Goal: Task Accomplishment & Management: Use online tool/utility

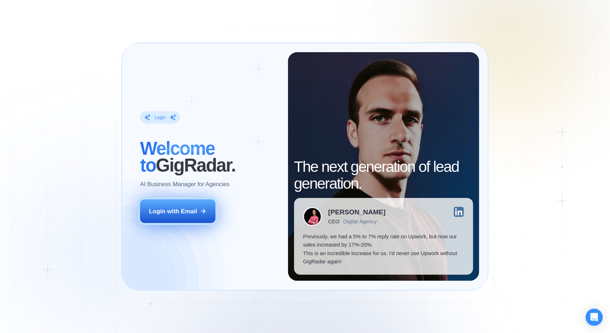
click at [193, 215] on div "Login with Email" at bounding box center [173, 211] width 48 height 8
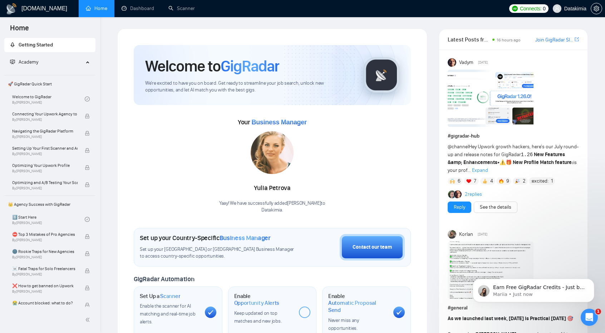
click at [46, 57] on span "Academy" at bounding box center [47, 62] width 74 height 14
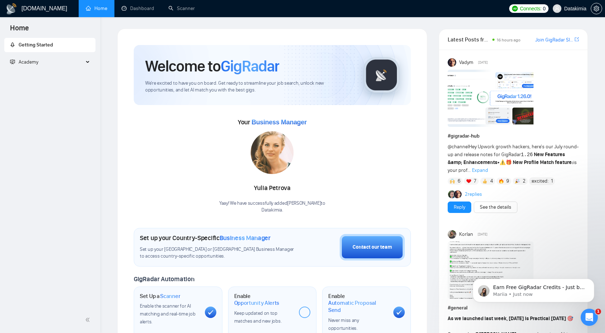
click at [43, 59] on span "Academy" at bounding box center [47, 62] width 74 height 14
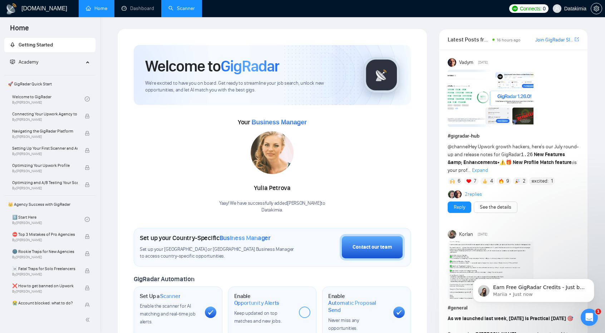
click at [187, 5] on link "Scanner" at bounding box center [181, 8] width 26 height 6
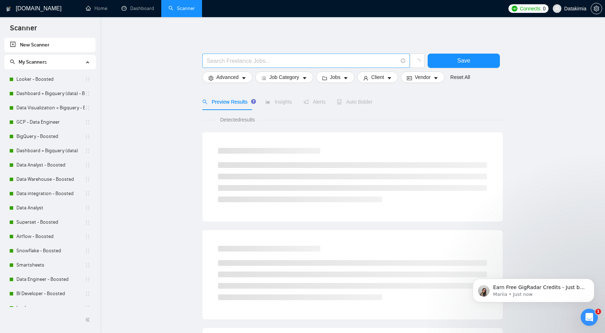
click at [288, 66] on span at bounding box center [305, 61] width 207 height 14
click at [287, 64] on input "text" at bounding box center [302, 60] width 191 height 9
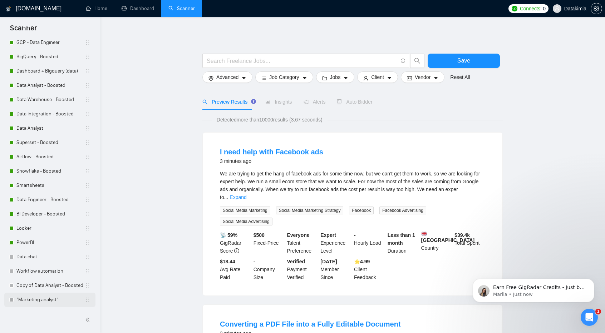
click at [41, 297] on link ""Marketing analyst"" at bounding box center [50, 300] width 68 height 14
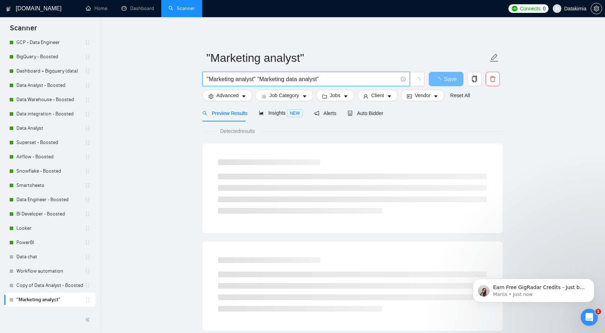
drag, startPoint x: 341, startPoint y: 80, endPoint x: 454, endPoint y: 10, distance: 132.6
click at [177, 73] on main ""Marketing analyst" "Marketing analyst" "Marketing data analyst" Save Advanced …" at bounding box center [352, 327] width 482 height 596
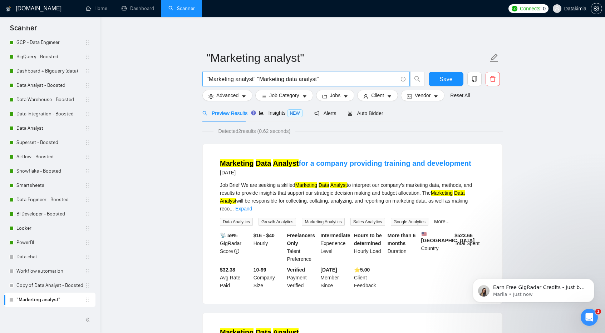
click at [337, 81] on input ""Marketing analyst" "Marketing data analyst"" at bounding box center [302, 79] width 191 height 9
click at [342, 82] on input ""Marketing analyst" "Marketing data analyst"" at bounding box center [302, 79] width 191 height 9
click at [207, 78] on input ""Marketing analyst" "Marketing data analyst"" at bounding box center [302, 79] width 191 height 9
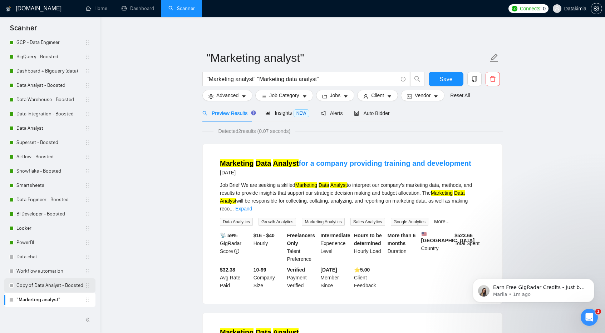
click at [41, 282] on link "Copy of Data Analyst - Boosted" at bounding box center [50, 285] width 68 height 14
click at [256, 78] on input ""Marketing analyst" "Marketing data analyst"" at bounding box center [302, 79] width 191 height 9
type input ""Marketing analyst" "Marketing data analyst""
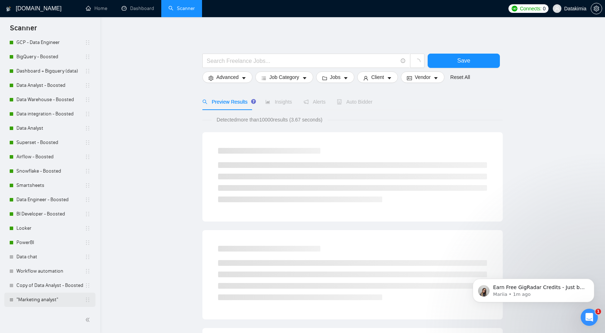
click at [42, 298] on link ""Marketing analyst"" at bounding box center [50, 300] width 68 height 14
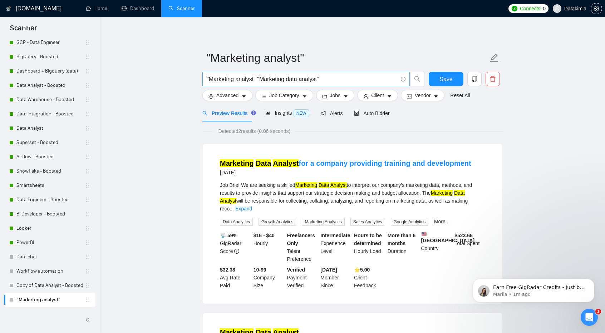
click at [257, 77] on input ""Marketing analyst" "Marketing data analyst"" at bounding box center [302, 79] width 191 height 9
type input ""Marketing analyst" 1 "Marketing data analyst""
click at [38, 248] on link "PowerBI" at bounding box center [50, 242] width 68 height 14
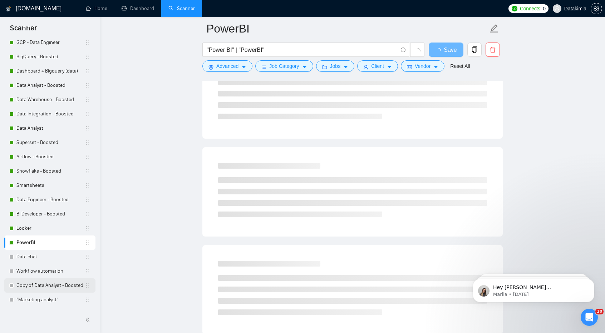
scroll to position [214, 0]
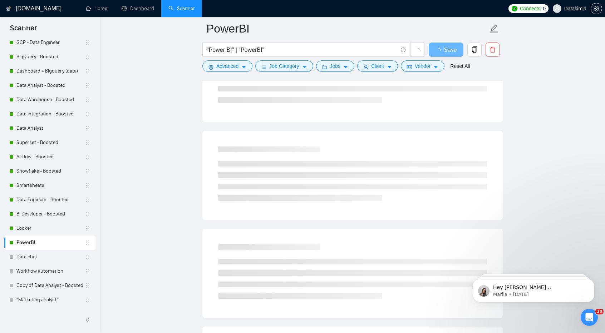
click at [39, 321] on div at bounding box center [49, 320] width 91 height 15
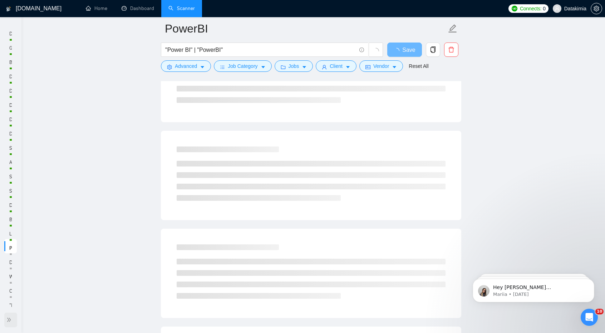
scroll to position [0, 0]
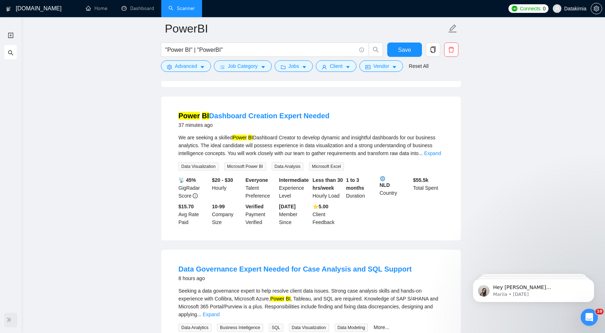
drag, startPoint x: 13, startPoint y: 320, endPoint x: 7, endPoint y: 319, distance: 5.8
click at [12, 320] on span "double-right" at bounding box center [9, 319] width 7 height 7
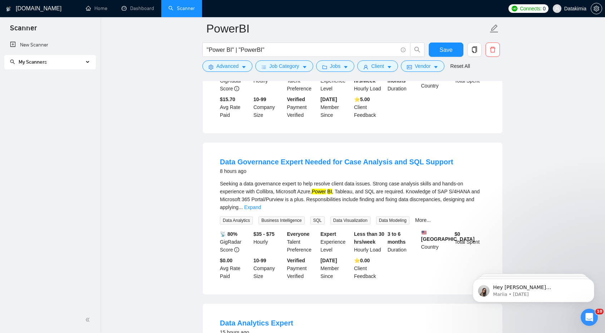
scroll to position [429, 0]
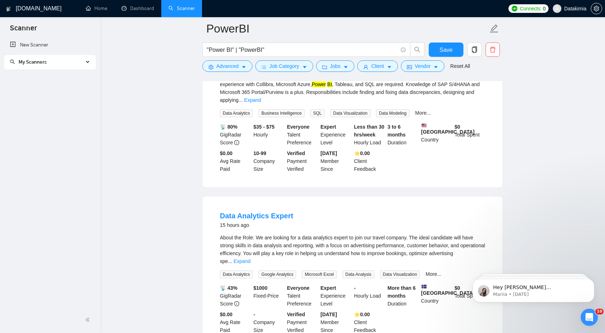
click at [70, 59] on span "My Scanners" at bounding box center [47, 62] width 74 height 14
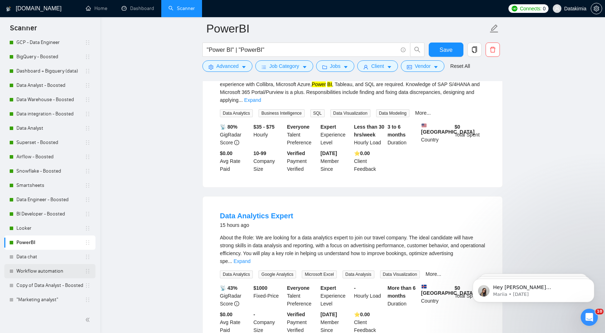
scroll to position [500, 0]
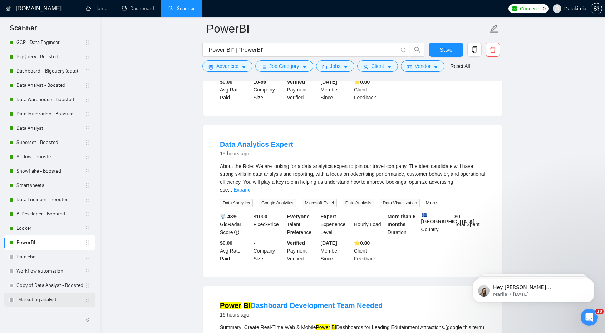
click at [58, 302] on link ""Marketing analyst"" at bounding box center [50, 300] width 68 height 14
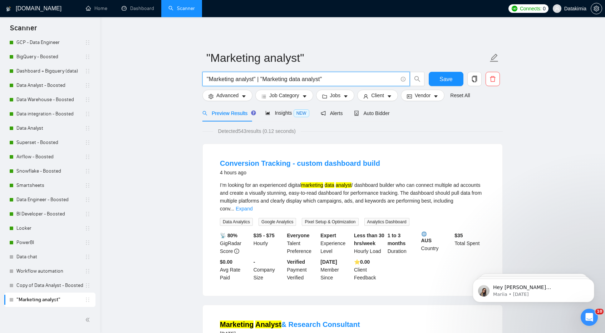
drag, startPoint x: 254, startPoint y: 80, endPoint x: 209, endPoint y: 81, distance: 44.7
click at [209, 81] on input ""Marketing analyst" | "Marketing data analyst"" at bounding box center [302, 79] width 191 height 9
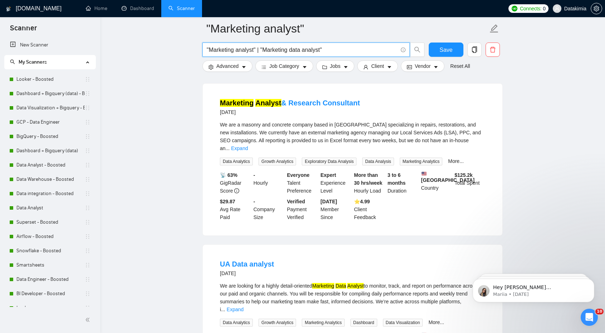
scroll to position [214, 0]
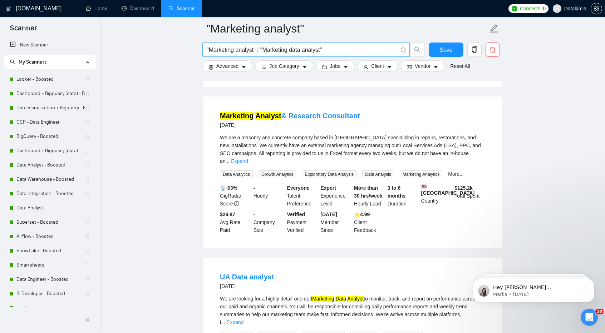
click at [324, 44] on span ""Marketing analyst" | "Marketing data analyst"" at bounding box center [305, 50] width 207 height 14
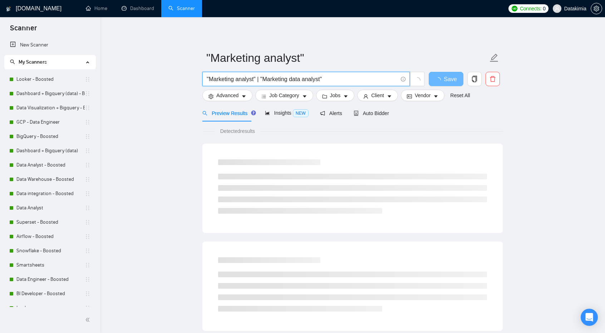
drag, startPoint x: 313, startPoint y: 79, endPoint x: 258, endPoint y: 78, distance: 54.7
click at [258, 78] on input ""Marketing analyst" | "Marketing data analyst"" at bounding box center [302, 79] width 191 height 9
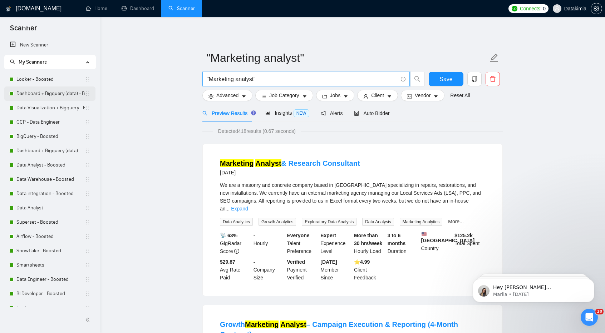
type input ""Marketing analyst""
drag, startPoint x: 55, startPoint y: 95, endPoint x: 329, endPoint y: 44, distance: 278.7
click at [55, 95] on link "Dashboard + Bigquery (data) - Boosted" at bounding box center [50, 93] width 68 height 14
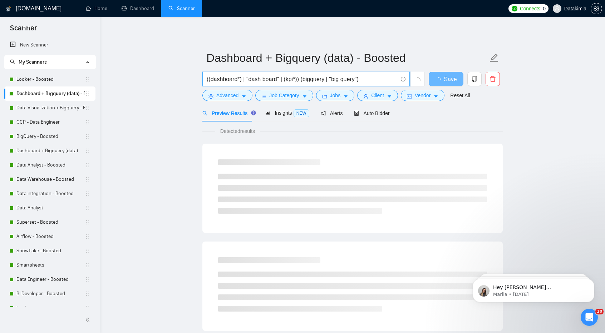
drag, startPoint x: 366, startPoint y: 77, endPoint x: 34, endPoint y: 35, distance: 335.0
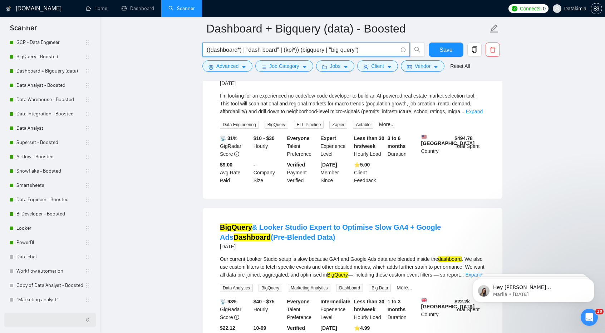
scroll to position [107, 0]
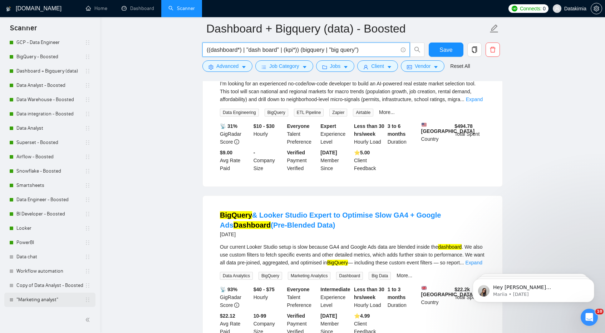
click at [29, 303] on link ""Marketing analyst"" at bounding box center [50, 300] width 68 height 14
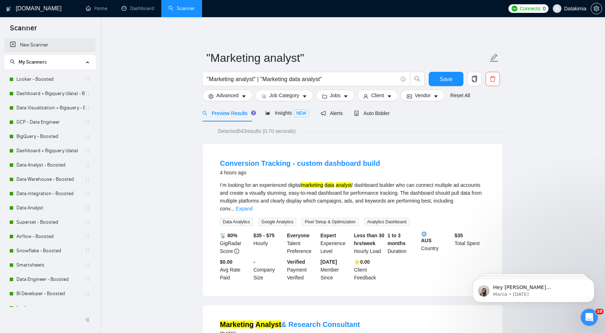
click at [39, 45] on link "New Scanner" at bounding box center [50, 45] width 80 height 14
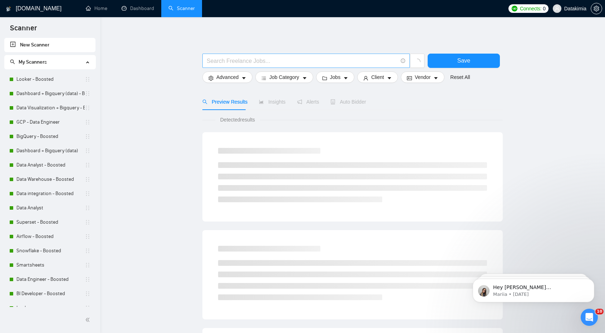
click at [327, 61] on input "text" at bounding box center [302, 60] width 191 height 9
paste input "((dashboard*) | "dash board" | (kpi*)) (bigquery | "big query")"
click at [221, 64] on input "((dashboard*) | "dash board" | (kpi*)) (bigquery | "big query")" at bounding box center [302, 60] width 191 height 9
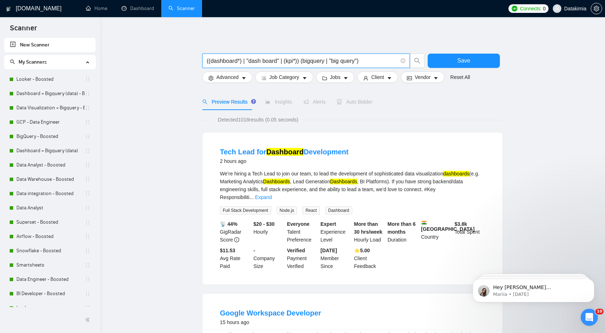
click at [309, 64] on input "((dashboard*) | "dash board" | (kpi*)) (bigquery | "big query")" at bounding box center [302, 60] width 191 height 9
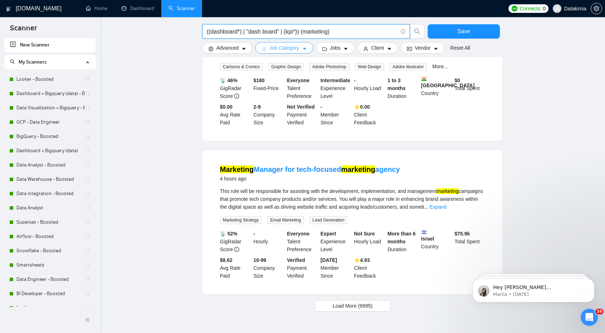
scroll to position [646, 0]
type input "((dashboard*) | "dash board" | (kpi*)) (marketing)"
click at [446, 204] on link "Expand" at bounding box center [438, 207] width 17 height 6
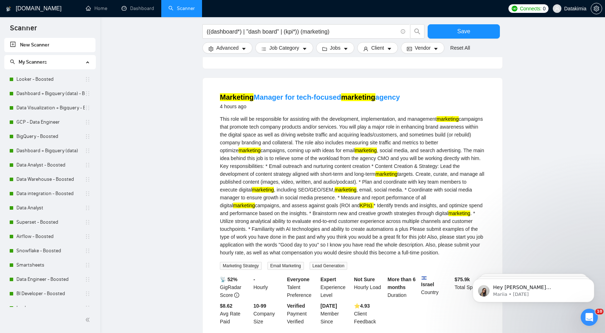
scroll to position [753, 0]
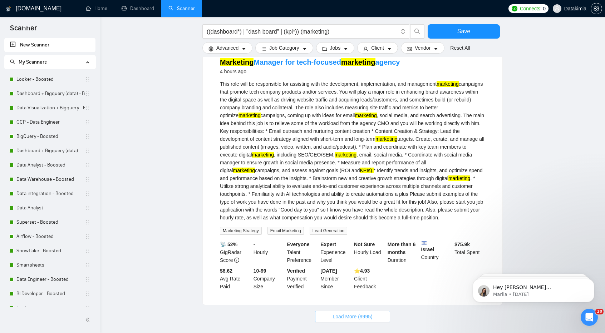
click at [368, 313] on span "Load More (9995)" at bounding box center [352, 317] width 40 height 8
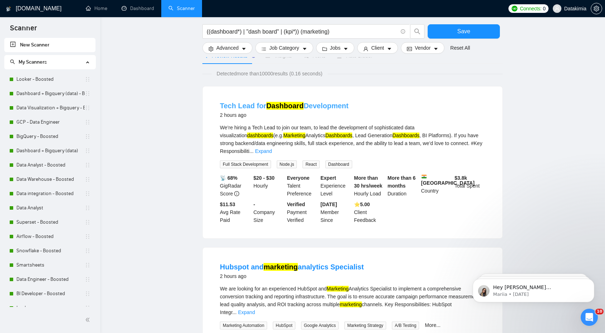
scroll to position [36, 0]
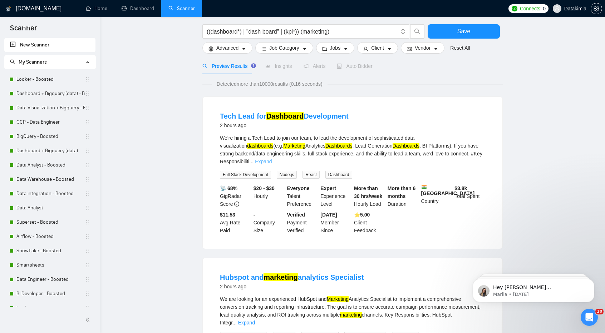
click at [272, 159] on link "Expand" at bounding box center [263, 162] width 17 height 6
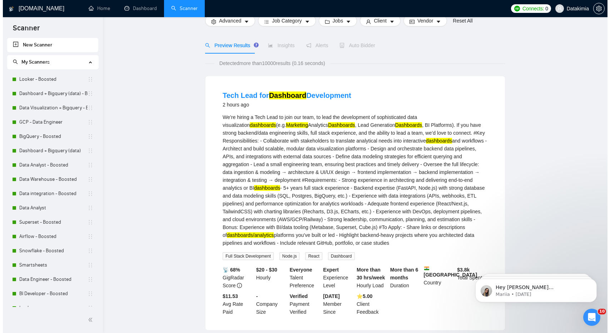
scroll to position [0, 0]
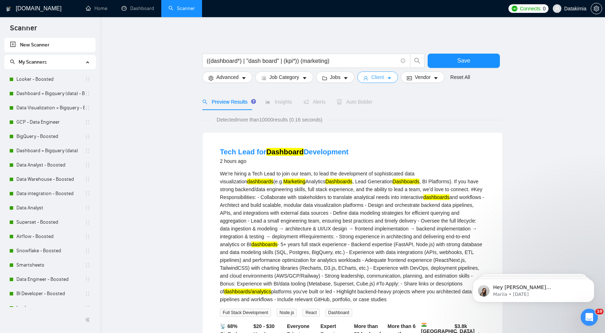
click at [383, 78] on button "Client" at bounding box center [377, 76] width 41 height 11
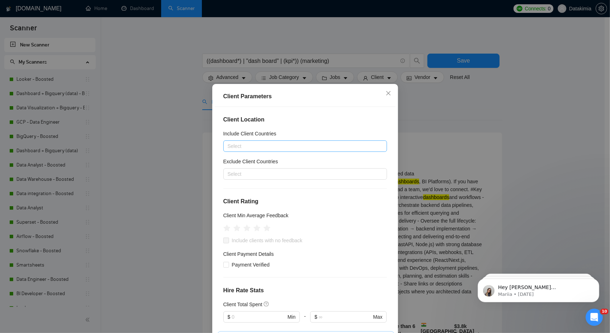
drag, startPoint x: 307, startPoint y: 140, endPoint x: 295, endPoint y: 150, distance: 16.2
click at [304, 143] on div "Include Client Countries Select" at bounding box center [305, 141] width 164 height 22
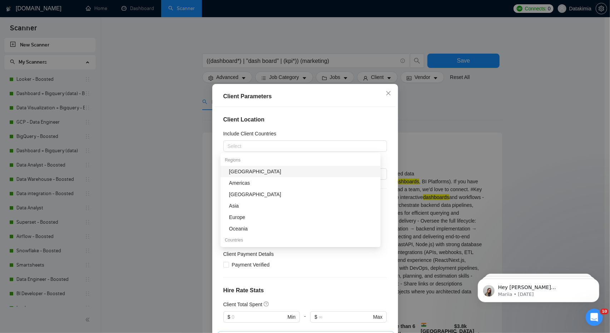
click at [294, 152] on div "Client Location Include Client Countries Select Exclude Client Countries Select…" at bounding box center [305, 223] width 181 height 233
click at [284, 151] on div "Select" at bounding box center [305, 145] width 164 height 11
type input "Uni"
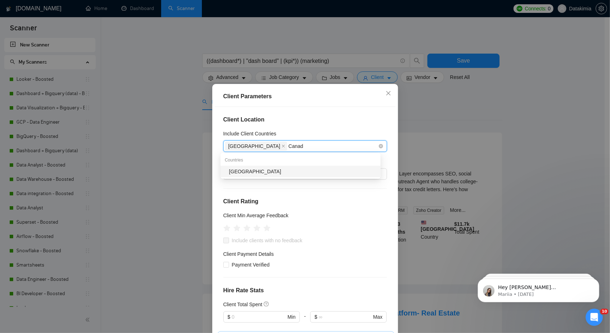
type input "Canada"
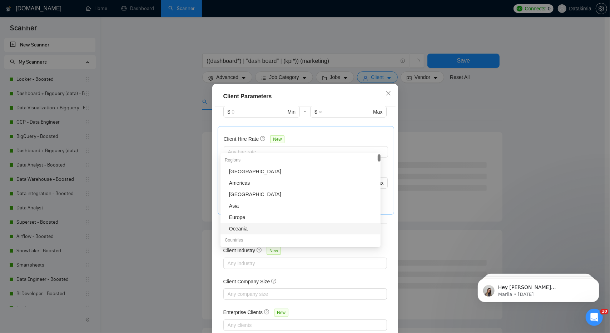
scroll to position [212, 0]
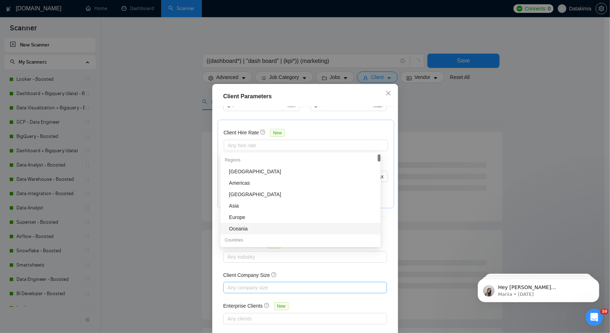
click at [379, 290] on div "Any company size" at bounding box center [305, 287] width 164 height 11
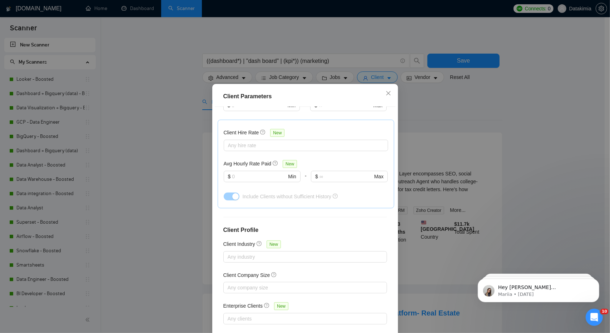
scroll to position [38, 0]
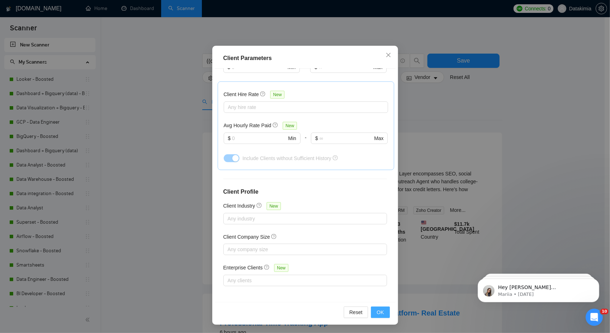
click at [385, 310] on button "OK" at bounding box center [380, 312] width 19 height 11
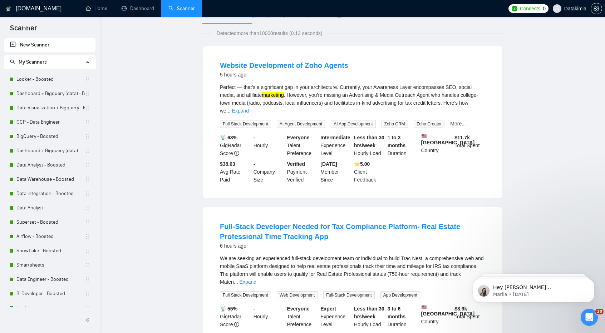
scroll to position [0, 0]
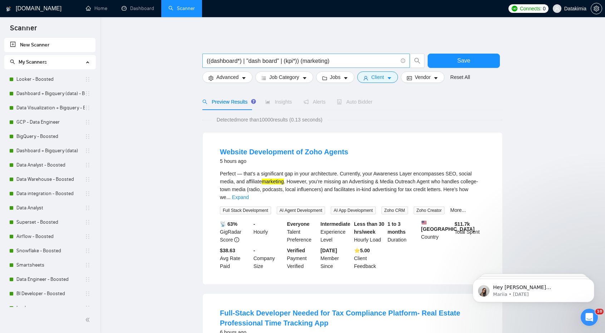
click at [291, 60] on input "((dashboard*) | "dash board" | (kpi*)) (marketing)" at bounding box center [302, 60] width 191 height 9
click at [263, 63] on input "((dashboard*) | "dash board" | (kpi*)) (marketing)" at bounding box center [302, 60] width 191 height 9
click at [231, 63] on input "((dashboard*) | "dash board" | (kpi*)) (marketing)" at bounding box center [302, 60] width 191 height 9
click at [234, 63] on input "((dashboard*) | "dash board" | (kpi*)) (marketing)" at bounding box center [302, 60] width 191 height 9
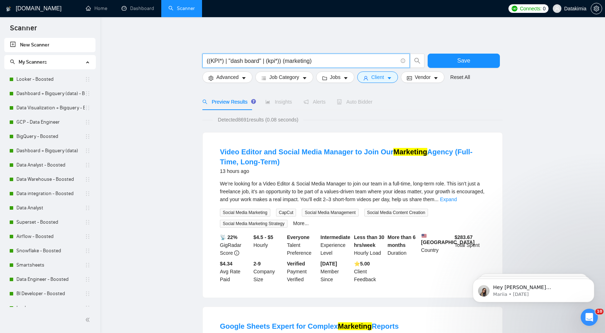
click at [269, 61] on input "((KPI*) | "dash board" | (kpi*)) (marketing)" at bounding box center [302, 60] width 191 height 9
drag, startPoint x: 259, startPoint y: 63, endPoint x: 225, endPoint y: 66, distance: 34.1
click at [225, 66] on span "((KPI*) | "dash board" | (kpi*)) (marketing)" at bounding box center [305, 61] width 207 height 14
click at [218, 64] on input "((KPI*) | "dash board" | (kpi*)) (marketing)" at bounding box center [302, 60] width 191 height 9
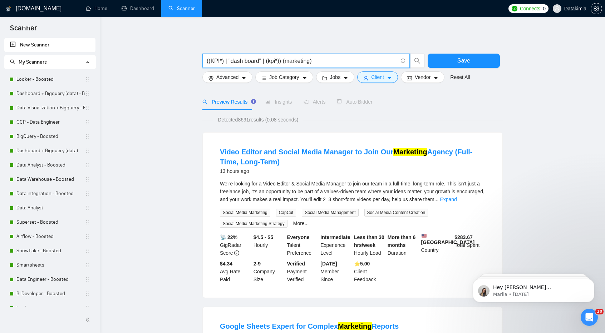
click at [253, 60] on input "((KPI*) | "dash board" | (kpi*)) (marketing)" at bounding box center [302, 60] width 191 height 9
drag, startPoint x: 259, startPoint y: 62, endPoint x: 210, endPoint y: 63, distance: 49.0
click at [210, 63] on input "((KPI*) | "dash board" | (kpi*)) (marketing)" at bounding box center [302, 60] width 191 height 9
drag, startPoint x: 278, startPoint y: 63, endPoint x: 267, endPoint y: 64, distance: 10.9
click at [267, 64] on input "((KPI*) | "dash board" | (kpi*)) (marketing)" at bounding box center [302, 60] width 191 height 9
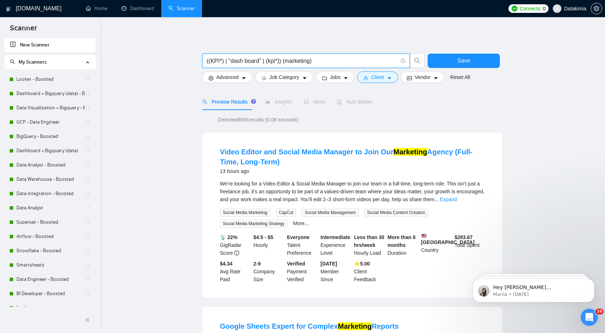
click at [277, 63] on input "((KPI*) | "dash board" | (kpi*)) (marketing)" at bounding box center [302, 60] width 191 height 9
drag, startPoint x: 279, startPoint y: 61, endPoint x: 267, endPoint y: 60, distance: 12.6
click at [267, 60] on input "((KPI*) | "dash board" | (kpi*)) (marketing)" at bounding box center [302, 60] width 191 height 9
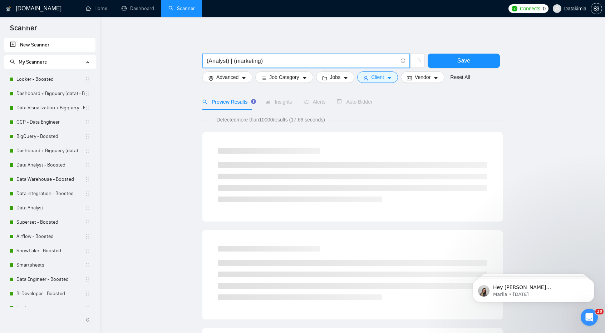
paste input "| (marketing)"
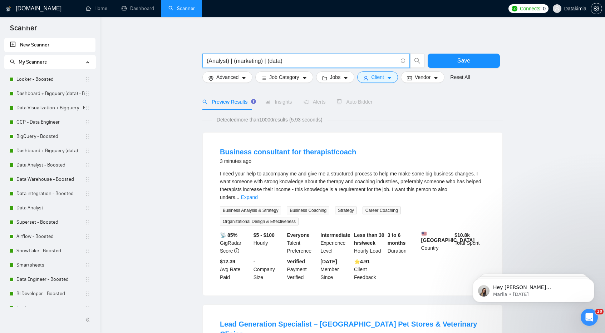
click at [232, 62] on input "(Analyst) | (marketing) | (data)" at bounding box center [302, 60] width 191 height 9
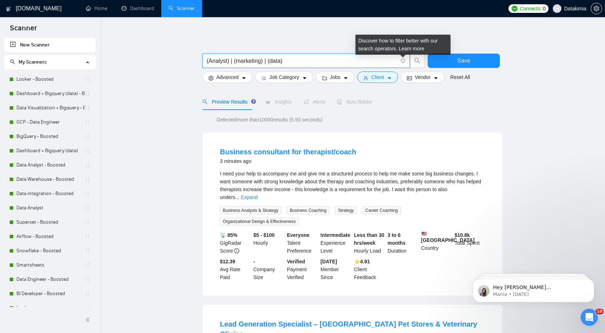
click at [404, 61] on icon "info-circle" at bounding box center [403, 61] width 5 height 5
click at [405, 49] on link "Learn more" at bounding box center [411, 49] width 26 height 6
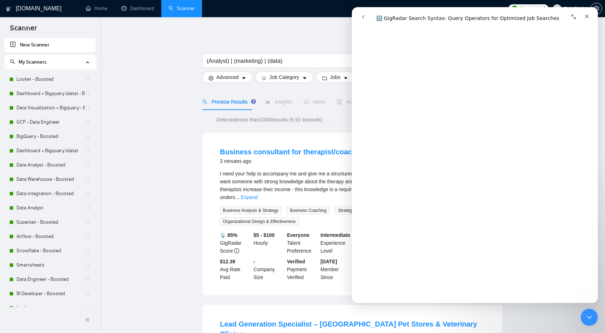
scroll to position [143, 0]
click at [214, 60] on input "(Analyst) | (marketing) | (data)" at bounding box center [302, 60] width 191 height 9
click at [237, 63] on input "(dash*) | (marketing) | (data)" at bounding box center [302, 60] width 191 height 9
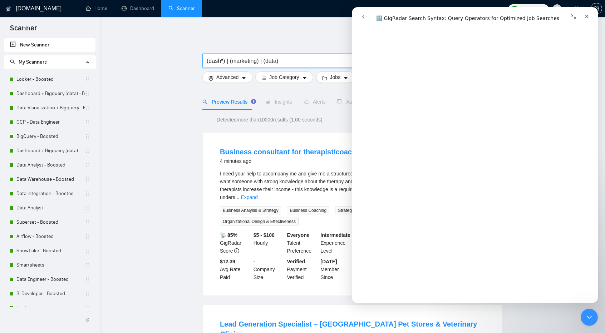
click at [237, 63] on input "(dash*) | (marketing) | (data)" at bounding box center [302, 60] width 191 height 9
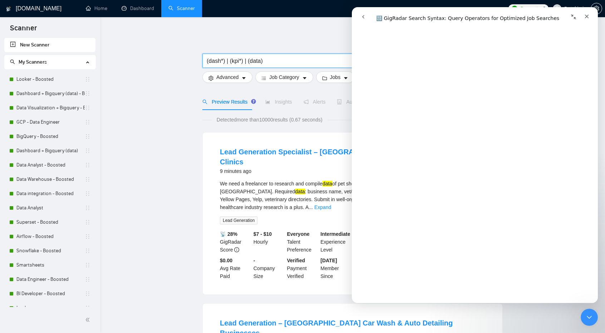
scroll to position [786, 0]
drag, startPoint x: 240, startPoint y: 61, endPoint x: 252, endPoint y: 63, distance: 11.1
click at [251, 63] on input "(dash*) | (kpi*) | (data)" at bounding box center [302, 60] width 191 height 9
click at [252, 63] on input "(dash*) | (kpi*) | (data)" at bounding box center [302, 60] width 191 height 9
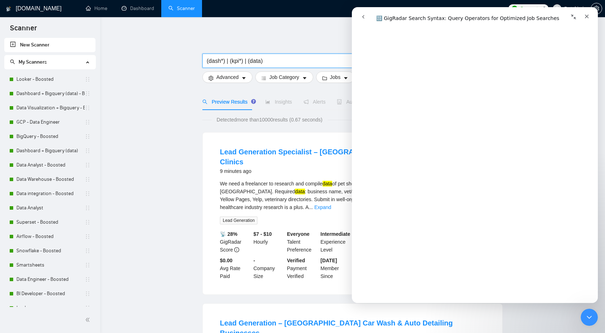
click at [247, 60] on input "(dash*) | (kpi*) | (data)" at bounding box center [302, 60] width 191 height 9
click at [248, 60] on input "(dash*) | (kpi*) | (data)" at bounding box center [302, 60] width 191 height 9
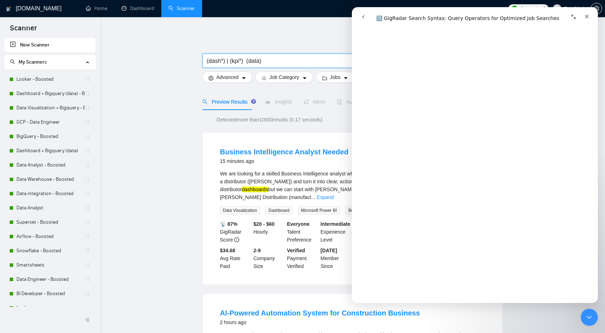
scroll to position [1072, 0]
click at [207, 59] on input "(dash*) | (kpi*) (data)" at bounding box center [302, 60] width 191 height 9
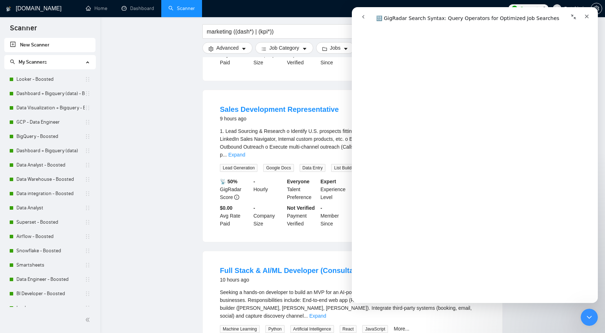
scroll to position [1108, 0]
click at [251, 31] on input "marketing ((dash*) | (kpi*))" at bounding box center [302, 31] width 191 height 9
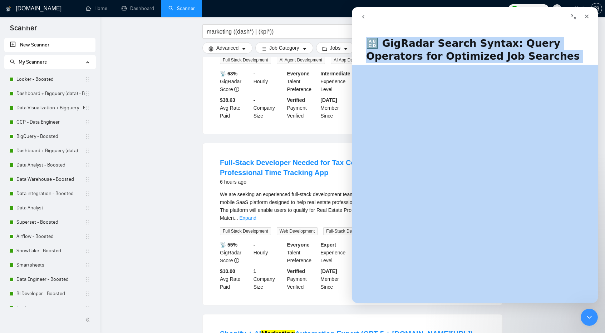
scroll to position [179, 0]
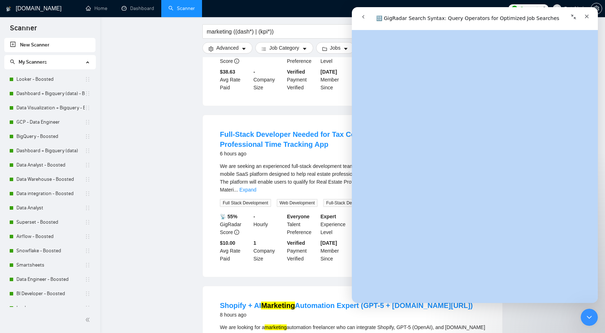
drag, startPoint x: 374, startPoint y: 45, endPoint x: 465, endPoint y: 167, distance: 151.9
click at [465, 167] on div "🔠 GigRadar Search Syntax: Query Operators for Optimized Job Searches Did this a…" at bounding box center [475, 166] width 246 height 273
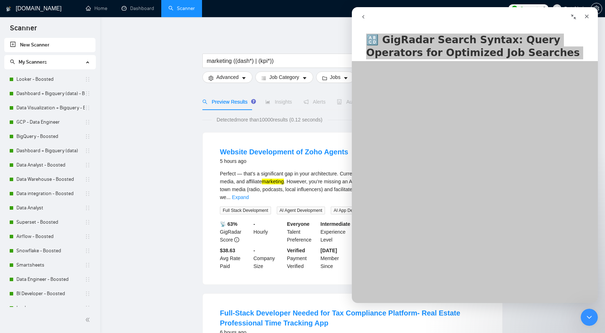
scroll to position [0, 0]
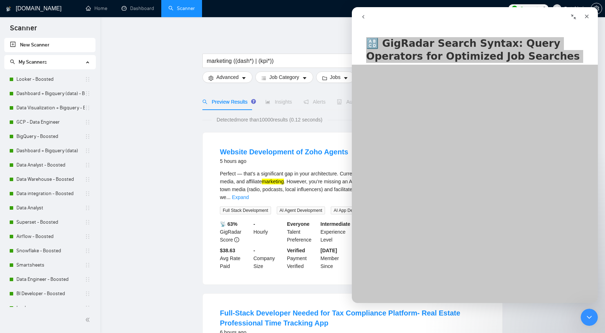
click at [243, 68] on div "marketing ((dash*) | (kpi*))" at bounding box center [313, 63] width 225 height 18
click at [291, 60] on input "marketing ((dash*) | (kpi*))" at bounding box center [302, 60] width 191 height 9
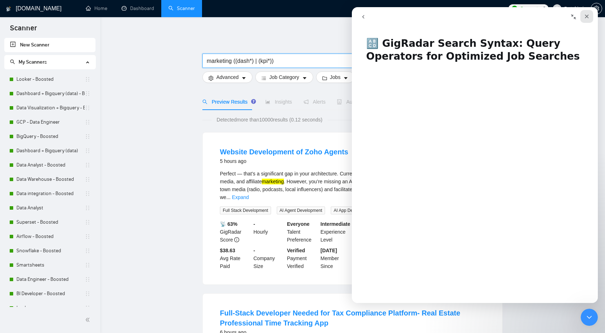
click at [583, 14] on div "Close" at bounding box center [586, 16] width 13 height 13
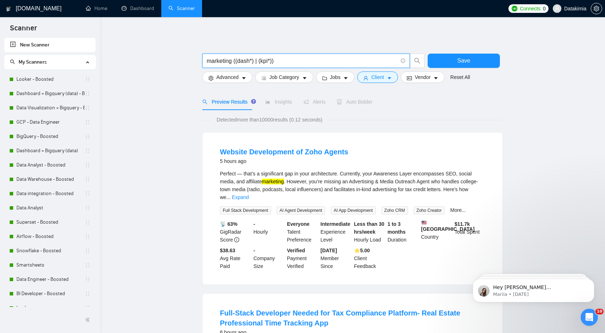
drag, startPoint x: 342, startPoint y: 60, endPoint x: 4, endPoint y: 41, distance: 338.6
paste input "((dashboard* | report* | KPI) ("Google Analytics" | GA4 | "Looker Studio" | Tab…"
type input "((dashboard* | report* | KPI) ("Google Analytics" | GA4 | "Looker Studio" | Tab…"
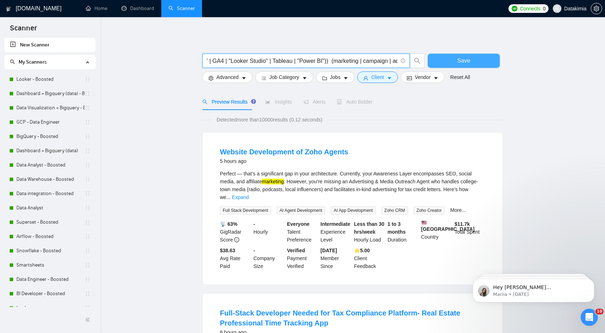
scroll to position [0, 0]
click at [474, 57] on button "Save" at bounding box center [463, 61] width 72 height 14
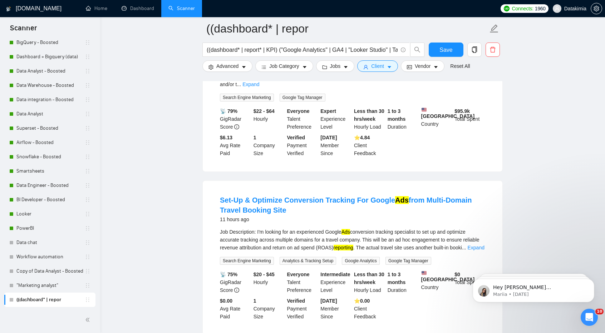
scroll to position [357, 0]
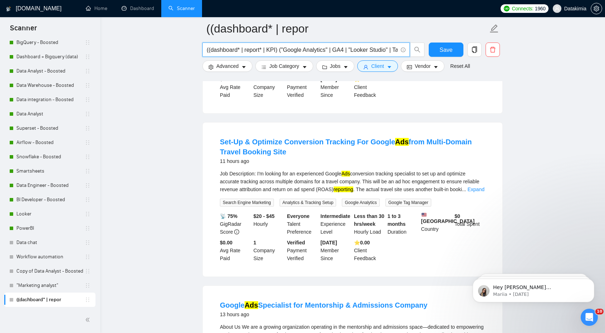
click at [266, 48] on input "((dashboard* | report* | KPI) ("Google Analytics" | GA4 | "Looker Studio" | Tab…" at bounding box center [302, 49] width 191 height 9
click at [266, 49] on input "((dashboard* | report* | KPI) ("Google Analytics" | GA4 | "Looker Studio" | Tab…" at bounding box center [302, 49] width 191 height 9
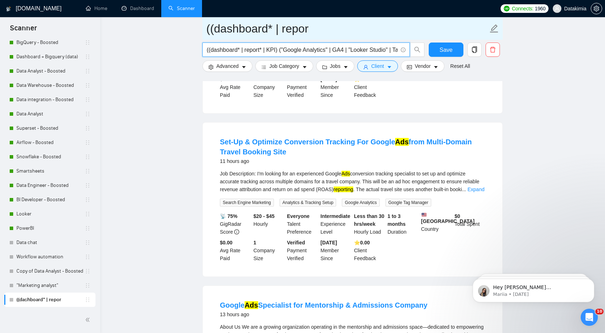
paste input ""marketing agency" | "digital agency") (dashboard* | KPI | report* | "marketing…"
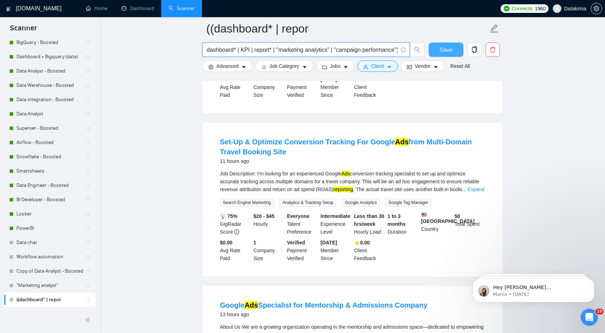
scroll to position [0, 0]
click at [436, 44] on button "Save" at bounding box center [445, 50] width 35 height 14
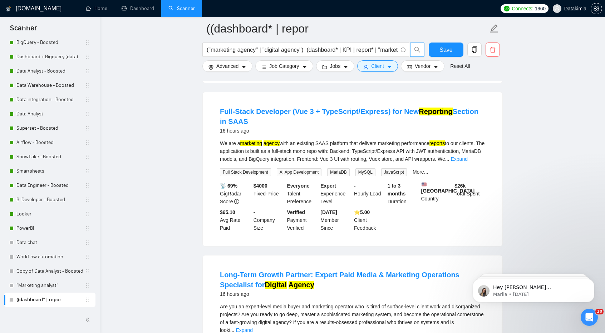
scroll to position [250, 0]
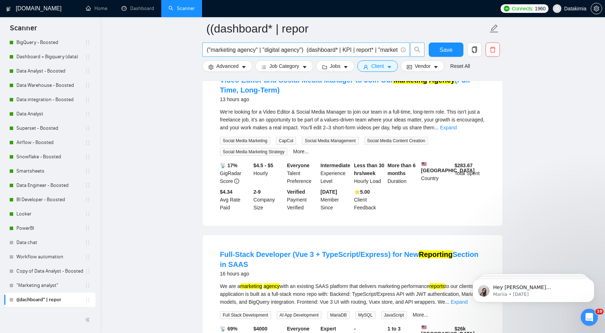
click at [340, 49] on input "("marketing agency" | "digital agency") (dashboard* | KPI | report* | "marketin…" at bounding box center [302, 49] width 191 height 9
click at [340, 48] on input "((dashboard* | report* | KPI) ("Google Analytics" | GA4 | "Looker Studio" | Tab…" at bounding box center [302, 49] width 191 height 9
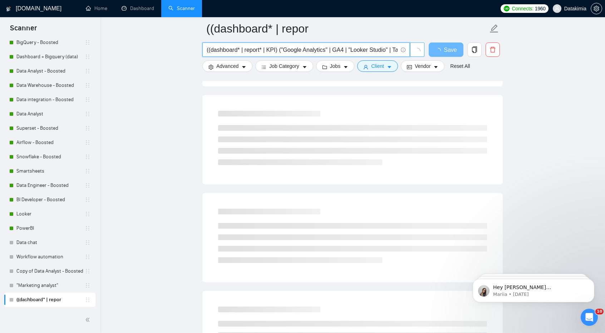
click at [293, 47] on input "((dashboard* | report* | KPI) ("Google Analytics" | GA4 | "Looker Studio" | Tab…" at bounding box center [302, 49] width 191 height 9
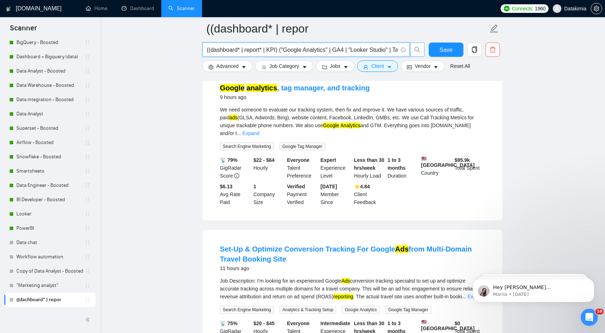
click at [293, 47] on input "((dashboard* | report* | KPI) ("Google Analytics" | GA4 | "Looker Studio" | Tab…" at bounding box center [302, 49] width 191 height 9
click at [305, 50] on input "((dashboard* | report* | KPI) ("Google Analytics" | GA4 | "Looker Studio" | Tab…" at bounding box center [302, 49] width 191 height 9
click at [303, 50] on input "((dashboard* | report* | KPI) ("Google Analytics" | GA4 | "Looker Studio" | Tab…" at bounding box center [302, 49] width 191 height 9
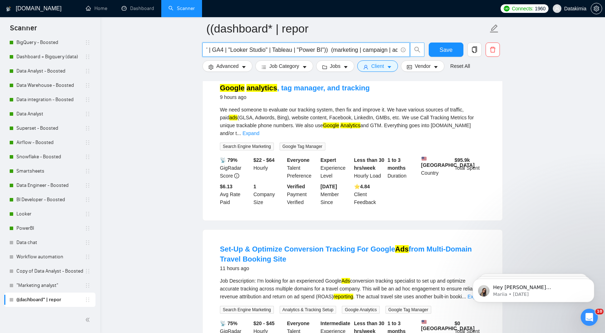
drag, startPoint x: 282, startPoint y: 54, endPoint x: 299, endPoint y: 59, distance: 17.2
click at [299, 59] on div "((dashboard* | report* | KPI) ("Google Analytics" | GA4 | "Looker Studio" | Tab…" at bounding box center [313, 52] width 225 height 18
click at [324, 50] on input "((dashboard* | report* | KPI) ("Google Analytics" | GA4 | "Looker Studio" | Tab…" at bounding box center [302, 49] width 191 height 9
drag, startPoint x: 356, startPoint y: 45, endPoint x: 203, endPoint y: 58, distance: 153.8
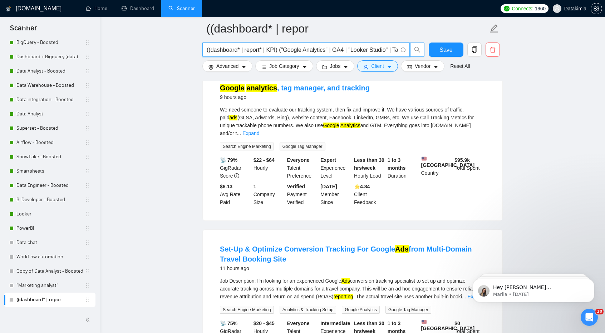
click at [322, 54] on input "((dashboard* | report* | KPI) ("Google Analytics" | GA4 | "Looker Studio" | Tab…" at bounding box center [302, 49] width 191 height 9
drag, startPoint x: 287, startPoint y: 51, endPoint x: 458, endPoint y: 71, distance: 171.9
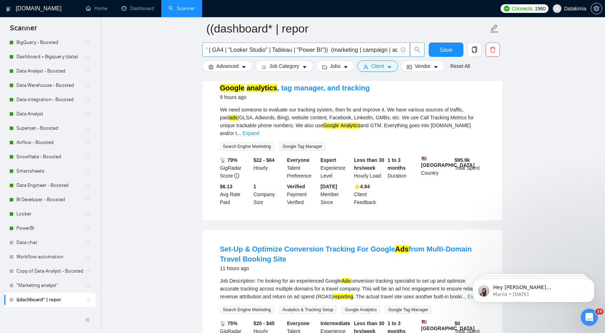
scroll to position [0, 0]
click at [374, 55] on span "((dashboard* | report* | KPI) ("Google Analytics" | GA4 | "Looker Studio" | Tab…" at bounding box center [305, 50] width 207 height 14
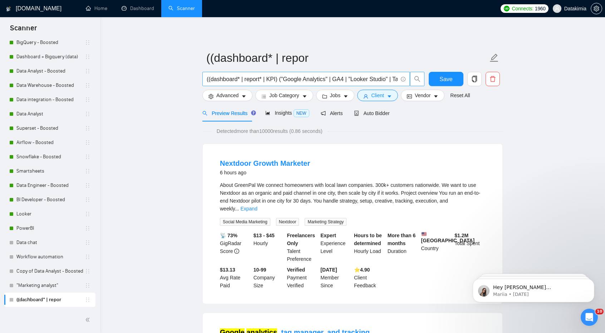
click at [399, 78] on span at bounding box center [402, 79] width 6 height 9
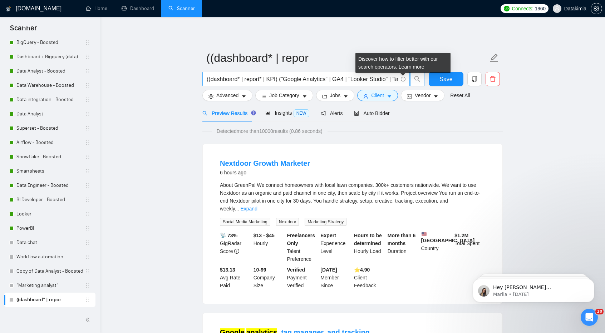
click at [403, 79] on icon "info-circle" at bounding box center [403, 79] width 5 height 5
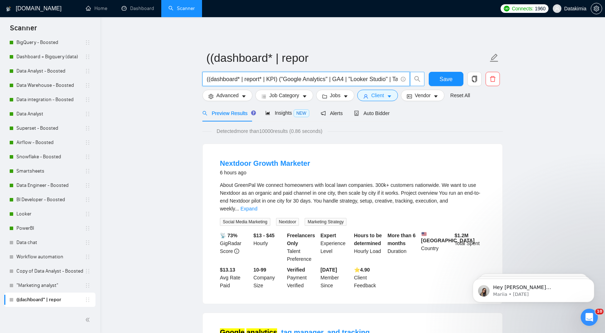
click at [284, 85] on span "((dashboard* | report* | KPI) ("Google Analytics" | GA4 | "Looker Studio" | Tab…" at bounding box center [305, 79] width 207 height 14
click at [284, 86] on span "((dashboard* | report* | KPI) ("Google Analytics" | GA4 | "Looker Studio" | Tab…" at bounding box center [305, 79] width 207 height 14
click at [284, 86] on span "((dashboard* | report* | KPI) ("Google Analytics" | GA4 | "Looker Studio" | Tab…" at bounding box center [313, 79] width 222 height 14
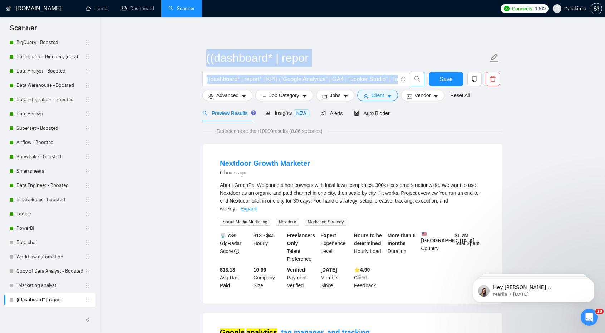
click at [284, 86] on span "((dashboard* | report* | KPI) ("Google Analytics" | GA4 | "Looker Studio" | Tab…" at bounding box center [313, 79] width 222 height 14
click at [295, 84] on span "((dashboard* | report* | KPI) ("Google Analytics" | GA4 | "Looker Studio" | Tab…" at bounding box center [305, 79] width 207 height 14
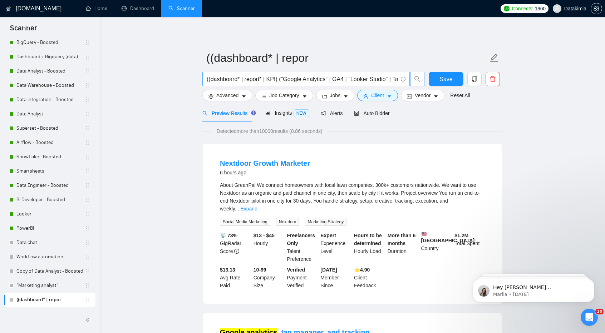
click at [294, 84] on span "((dashboard* | report* | KPI) ("Google Analytics" | GA4 | "Looker Studio" | Tab…" at bounding box center [305, 79] width 207 height 14
click at [313, 76] on input "((dashboard* | report* | KPI) ("Google Analytics" | GA4 | "Looker Studio" | Tab…" at bounding box center [302, 79] width 191 height 9
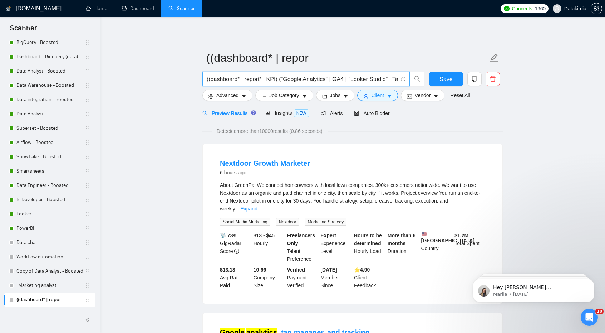
click at [313, 76] on input "((dashboard* | report* | KPI) ("Google Analytics" | GA4 | "Looker Studio" | Tab…" at bounding box center [302, 79] width 191 height 9
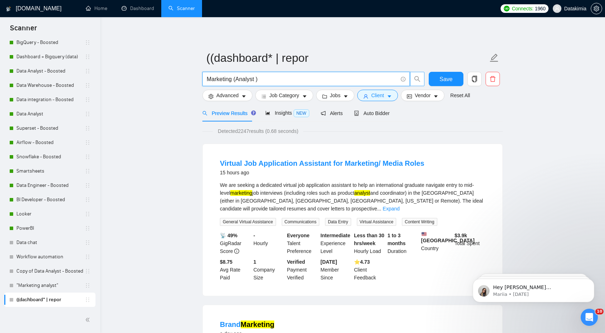
click at [406, 77] on span "Marketing (Analyst )" at bounding box center [305, 79] width 207 height 14
click at [405, 77] on span "Marketing (Analyst )" at bounding box center [305, 79] width 207 height 14
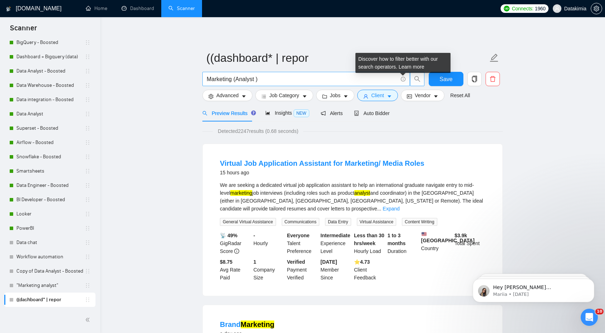
click at [405, 77] on icon "info-circle" at bounding box center [403, 79] width 5 height 5
click at [401, 69] on link "Learn more" at bounding box center [411, 67] width 26 height 6
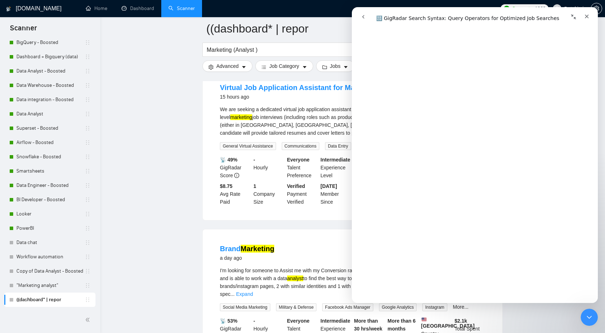
scroll to position [1186, 0]
drag, startPoint x: 290, startPoint y: 51, endPoint x: 185, endPoint y: 38, distance: 105.2
paste input "design (brochure | "business card""
click at [213, 51] on input "design (brochure | "business card")" at bounding box center [302, 49] width 191 height 9
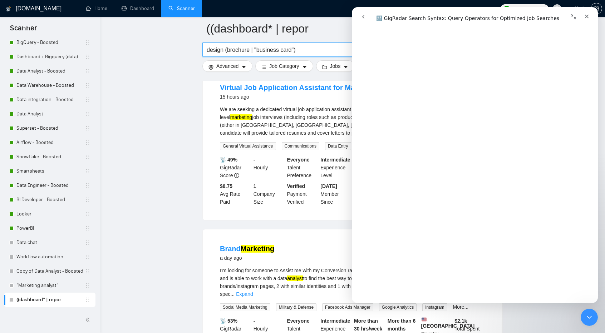
click at [213, 51] on input "design (brochure | "business card")" at bounding box center [302, 49] width 191 height 9
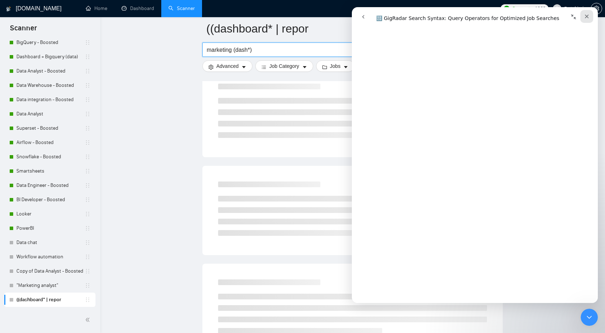
click at [589, 19] on icon "Close" at bounding box center [587, 17] width 6 height 6
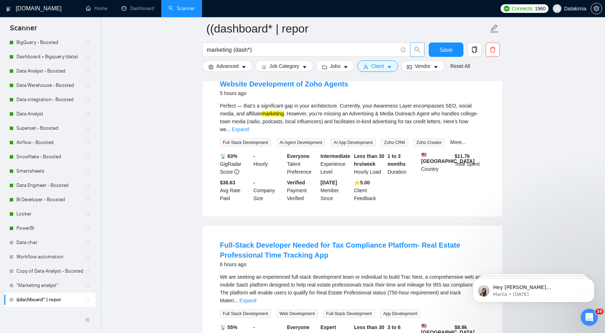
scroll to position [0, 0]
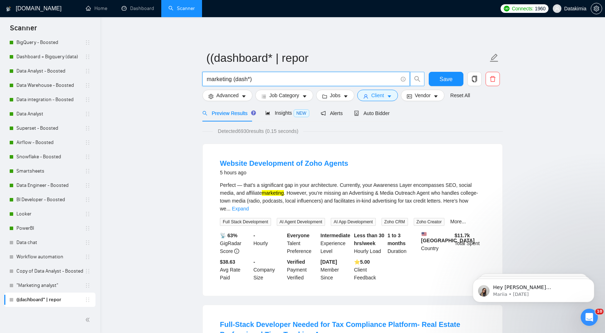
click at [234, 76] on input "marketing (dash*)" at bounding box center [302, 79] width 191 height 9
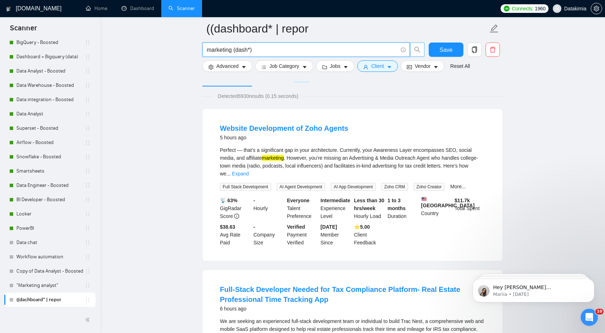
scroll to position [36, 0]
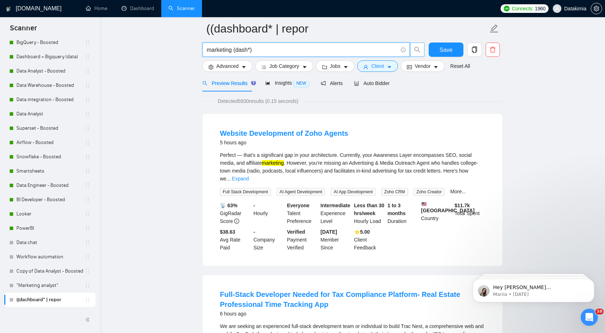
click at [244, 49] on input "marketing (dash*)" at bounding box center [302, 49] width 191 height 9
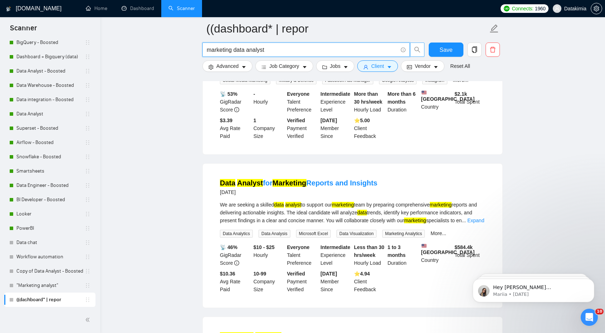
scroll to position [179, 0]
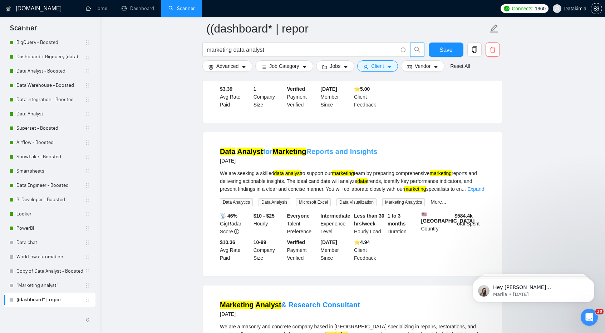
click at [316, 148] on link "Data Analyst for Marketing Reports and Insights" at bounding box center [298, 152] width 157 height 8
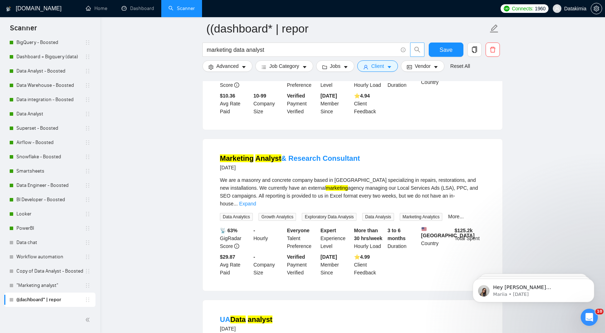
scroll to position [357, 0]
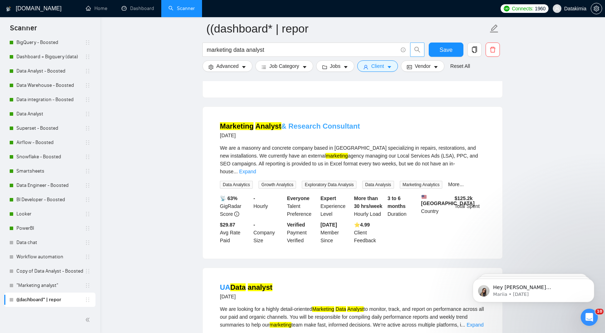
click at [311, 122] on link "Marketing Analyst & Research Consultant" at bounding box center [290, 126] width 140 height 8
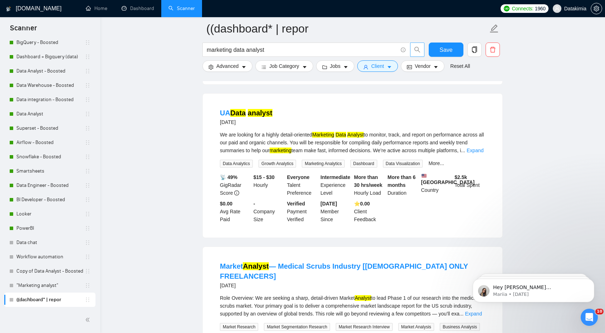
scroll to position [536, 0]
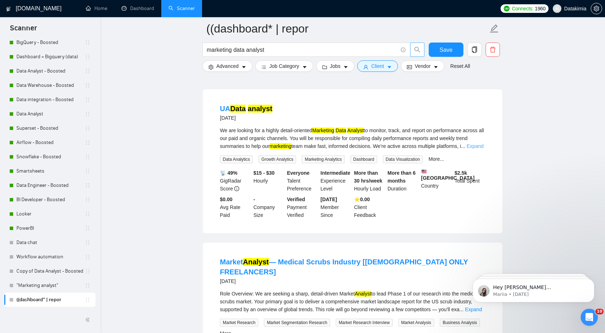
click at [477, 143] on link "Expand" at bounding box center [474, 146] width 17 height 6
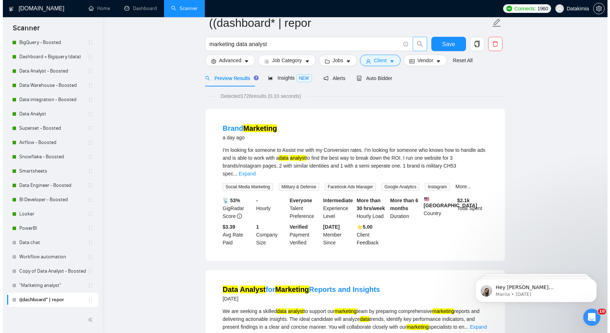
scroll to position [0, 0]
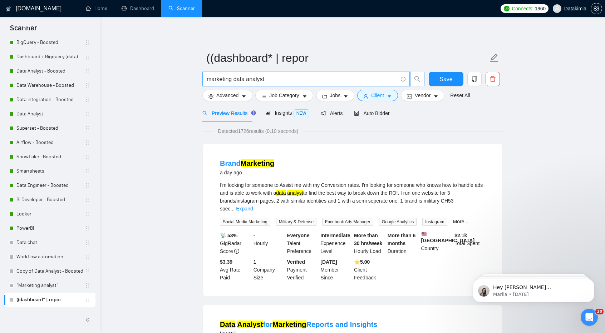
drag, startPoint x: 281, startPoint y: 81, endPoint x: 0, endPoint y: 11, distance: 289.6
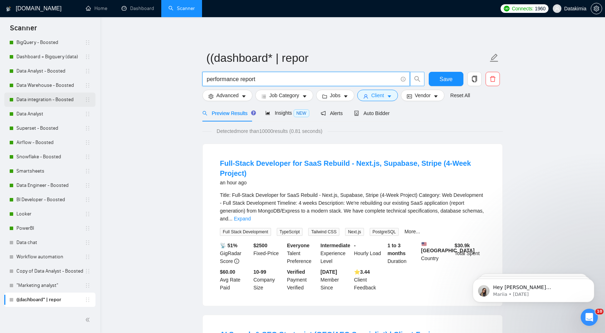
drag, startPoint x: 272, startPoint y: 76, endPoint x: 82, endPoint y: 95, distance: 190.3
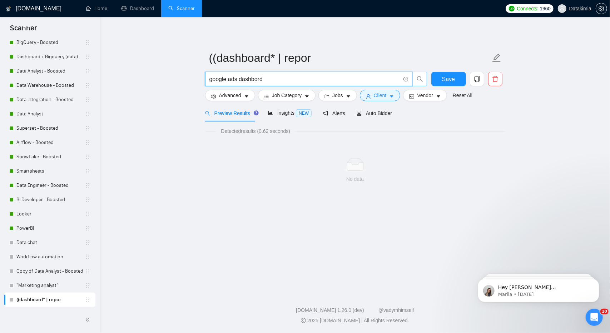
click at [209, 81] on input "google ads dashbord" at bounding box center [304, 79] width 191 height 9
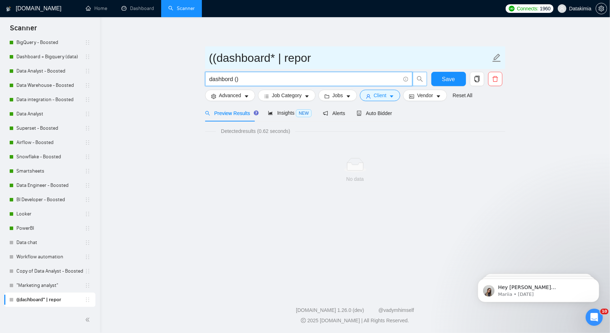
paste input "https://www.upwork.com/nx/proposals/job/~021957569001860879117/apply/"
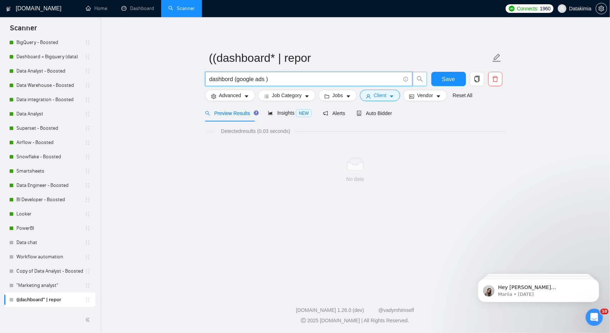
drag, startPoint x: 264, startPoint y: 78, endPoint x: 238, endPoint y: 79, distance: 26.5
click at [238, 79] on input "dashbord (google ads )" at bounding box center [304, 79] width 191 height 9
paste input "|"
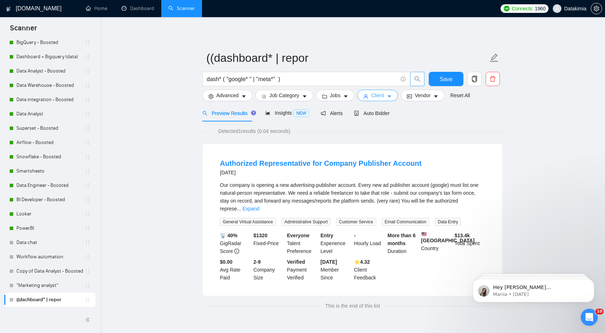
click at [371, 92] on span "Client" at bounding box center [377, 95] width 13 height 8
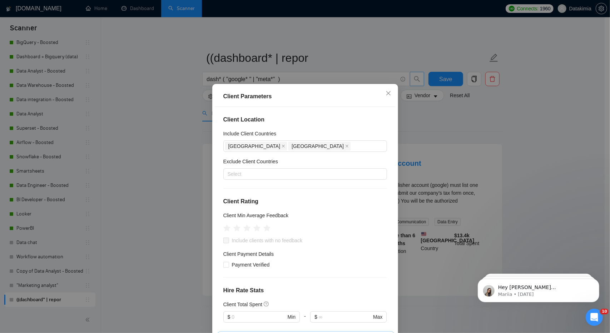
click at [497, 164] on div "Client Parameters Client Location Include Client Countries United States Canada…" at bounding box center [305, 166] width 610 height 333
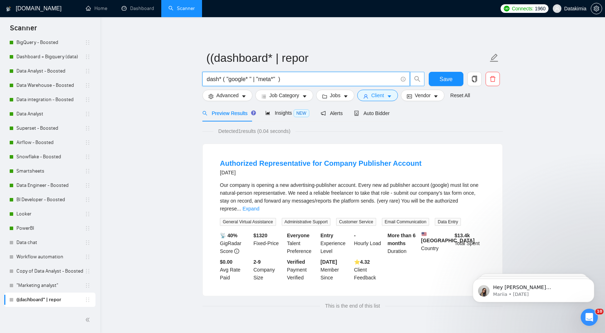
click at [220, 81] on input "dash* ( "google* " | "meta*" )" at bounding box center [302, 79] width 191 height 9
click at [403, 76] on span at bounding box center [402, 79] width 6 height 9
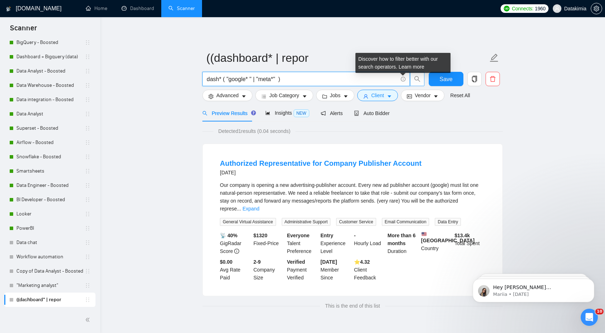
click at [402, 78] on icon "info-circle" at bounding box center [403, 79] width 5 height 5
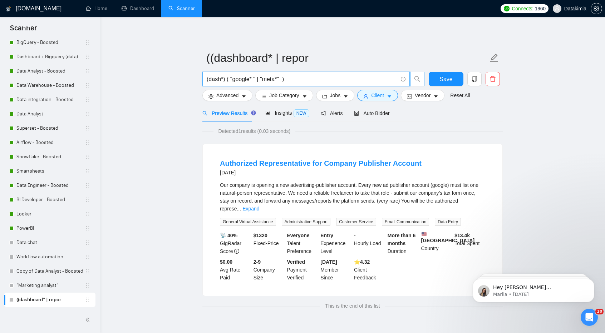
click at [405, 82] on span at bounding box center [402, 79] width 6 height 9
click at [405, 78] on icon "info-circle" at bounding box center [403, 79] width 5 height 5
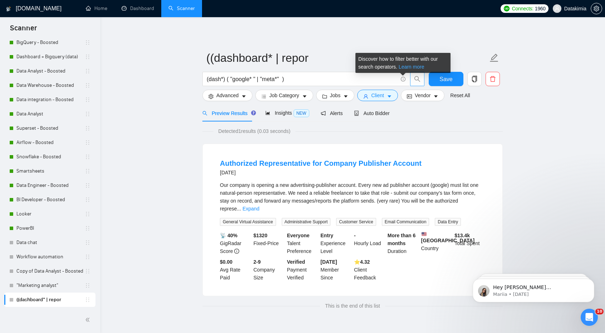
click at [406, 65] on link "Learn more" at bounding box center [411, 67] width 26 height 6
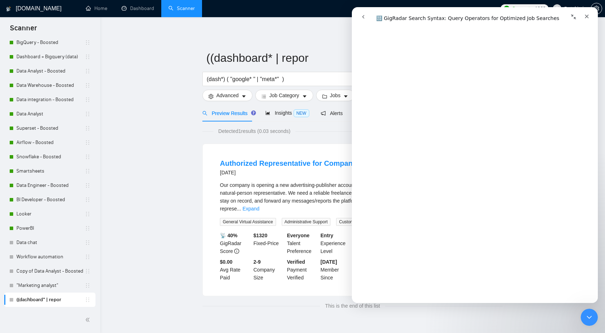
scroll to position [1329, 0]
click at [235, 80] on input "(dash*) ( "google* " | "meta*" )" at bounding box center [302, 79] width 191 height 9
click at [256, 79] on input "(dash*) ( "google* " | "meta*" )" at bounding box center [302, 79] width 191 height 9
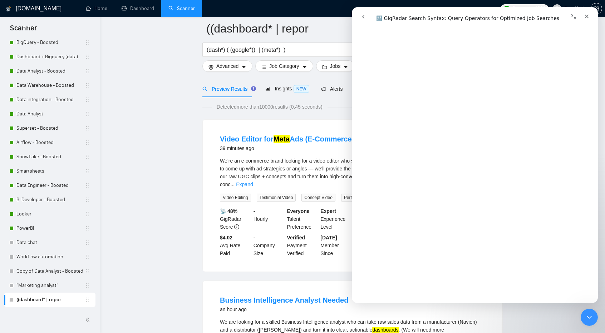
scroll to position [0, 0]
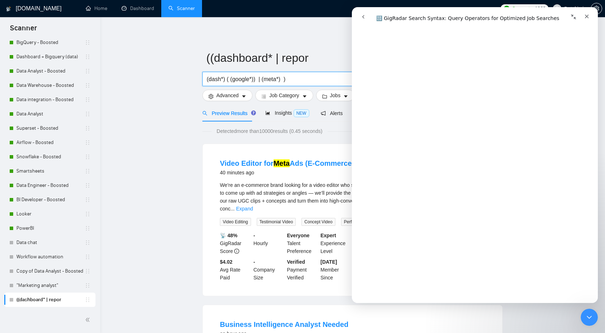
drag, startPoint x: 224, startPoint y: 77, endPoint x: 204, endPoint y: 79, distance: 20.8
click at [204, 79] on span "(dash*) ( (google*)) | (meta*) )" at bounding box center [305, 79] width 207 height 14
click at [252, 83] on input "(dash*) ( (google*)) | (meta*) )" at bounding box center [302, 79] width 191 height 9
click at [247, 80] on input "(dash*) ( (google*)) | (meta*) )" at bounding box center [302, 79] width 191 height 9
drag, startPoint x: 279, startPoint y: 78, endPoint x: 259, endPoint y: 80, distance: 20.5
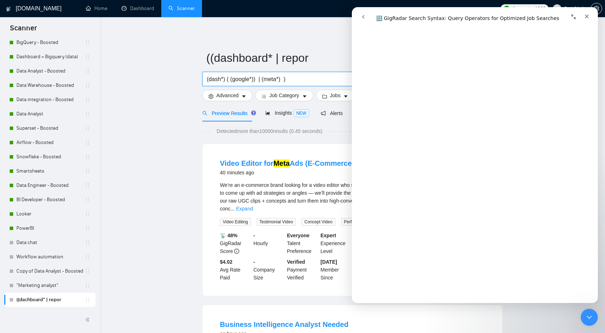
click at [259, 80] on input "(dash*) ( (google*)) | (meta*) )" at bounding box center [302, 79] width 191 height 9
click at [282, 76] on input "(dash*) ( (google*)) | (meta*) )" at bounding box center [302, 79] width 191 height 9
click at [219, 80] on input "(dash*) ( (google*)) | (meta*) )" at bounding box center [302, 79] width 191 height 9
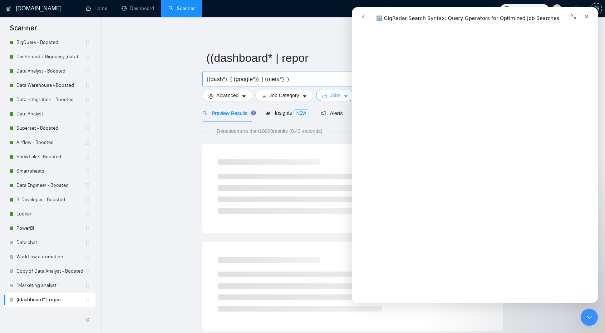
paste input "(dash*)"
paste input "|"
click at [236, 80] on input "((dash*) | (dash*)) ( (google*)) | (meta*) )" at bounding box center [302, 79] width 191 height 9
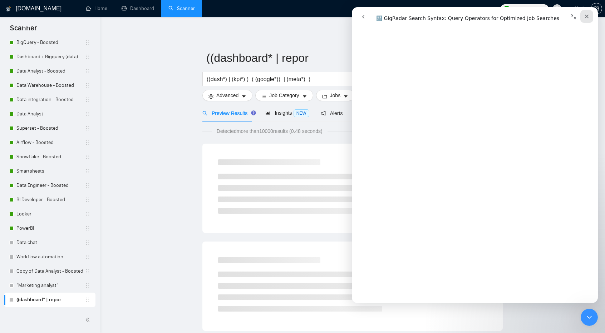
click at [585, 16] on icon "Close" at bounding box center [587, 17] width 6 height 6
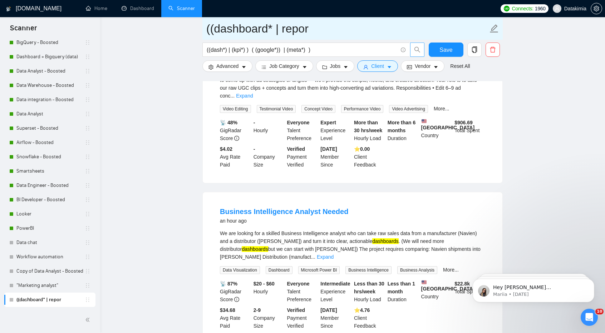
scroll to position [107, 0]
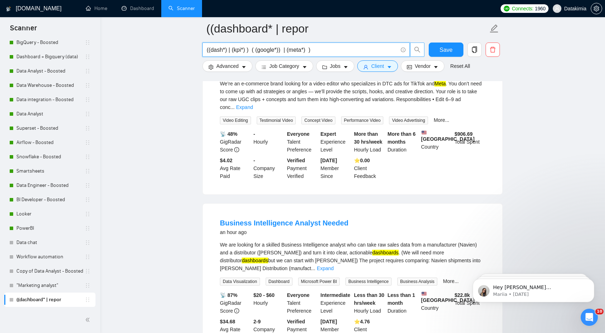
click at [207, 49] on input "((dash*) | (kpi*) ) ( (google*)) | (meta*) )" at bounding box center [302, 49] width 191 height 9
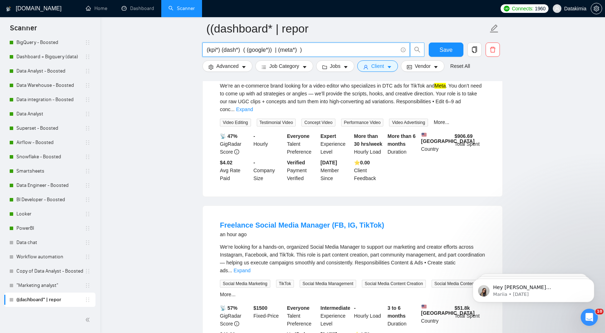
scroll to position [0, 0]
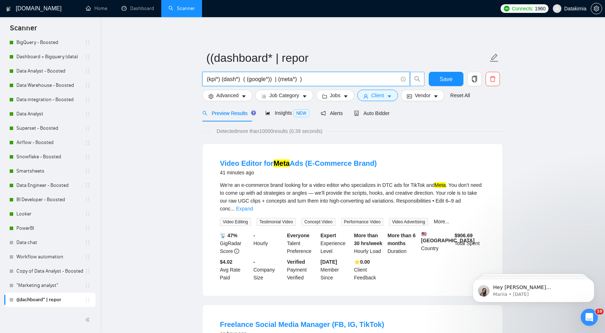
click at [253, 206] on link "Expand" at bounding box center [244, 209] width 17 height 6
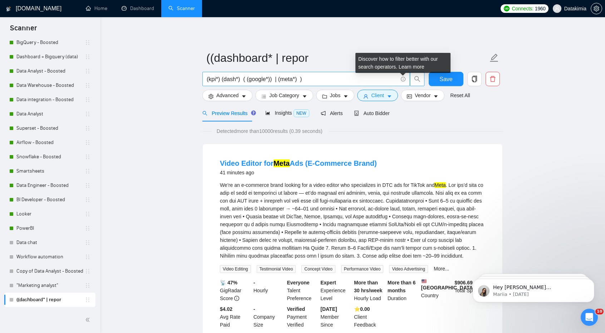
click at [403, 78] on icon "info-circle" at bounding box center [403, 79] width 5 height 5
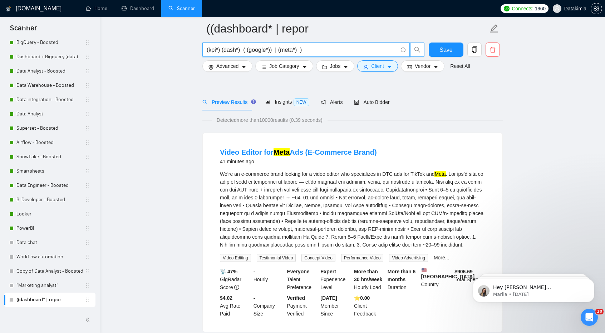
scroll to position [71, 0]
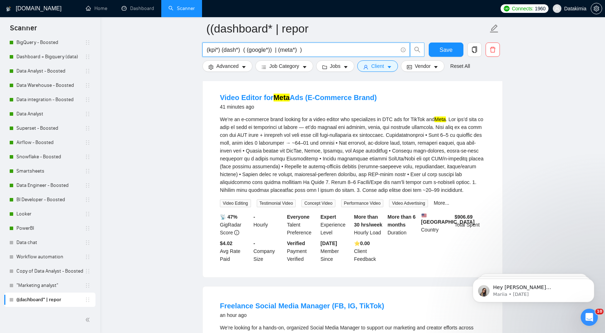
click at [403, 52] on icon "info-circle" at bounding box center [403, 50] width 5 height 5
click at [341, 97] on link "Video Editor for Meta Ads (E-Commerce Brand)" at bounding box center [298, 98] width 157 height 8
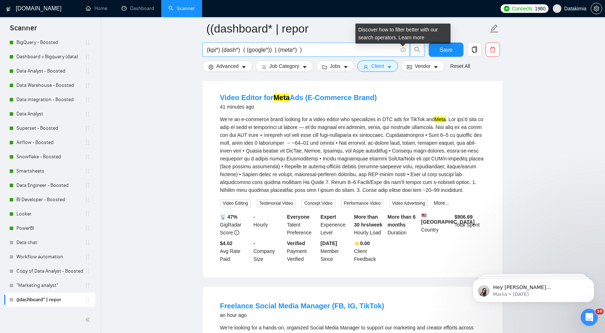
click at [401, 48] on icon "info-circle" at bounding box center [403, 50] width 5 height 5
click at [403, 48] on icon "info-circle" at bounding box center [403, 50] width 5 height 5
click at [406, 38] on link "Learn more" at bounding box center [411, 38] width 26 height 6
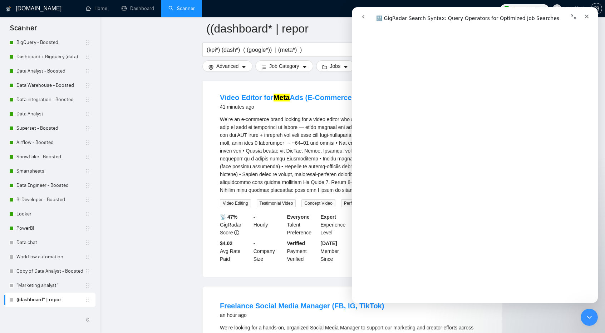
scroll to position [1293, 0]
click at [317, 45] on input "(kpi*) (dash*) ( (google*)) | (meta*) )" at bounding box center [302, 49] width 191 height 9
click at [587, 15] on icon "Close" at bounding box center [587, 17] width 6 height 6
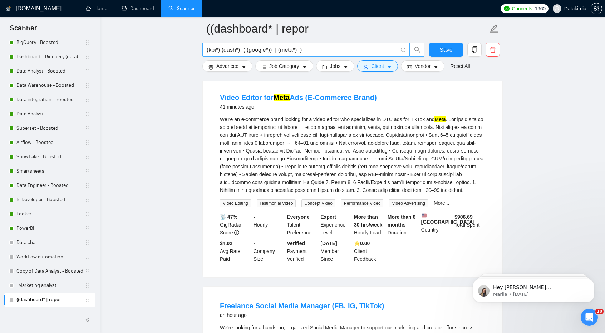
scroll to position [0, 0]
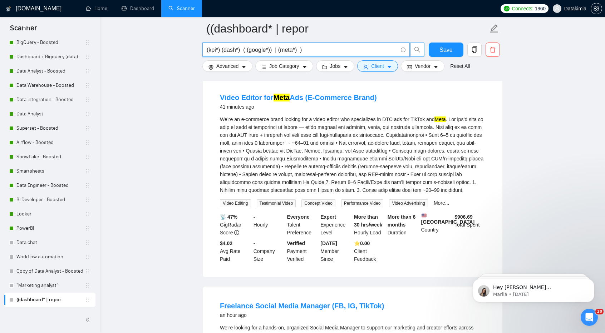
drag, startPoint x: 358, startPoint y: 51, endPoint x: 0, endPoint y: -31, distance: 367.0
click at [0, 0] on html "Scanner New Scanner My Scanners Looker - Boosted Dashboard + Bigquery (data) - …" at bounding box center [302, 95] width 605 height 333
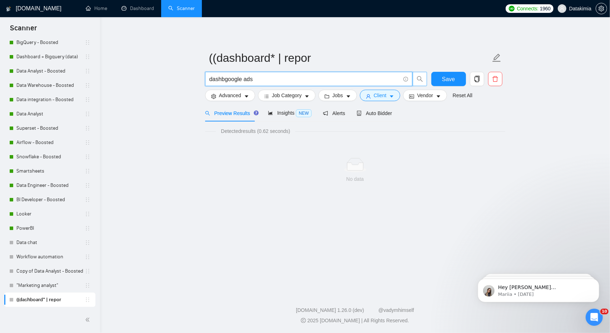
type input "dashgoogle ads"
drag, startPoint x: 259, startPoint y: 79, endPoint x: 60, endPoint y: 9, distance: 211.0
click at [99, 47] on section "Scanner New Scanner My Scanners Looker - Boosted Dashboard + Bigquery (data) - …" at bounding box center [305, 166] width 610 height 333
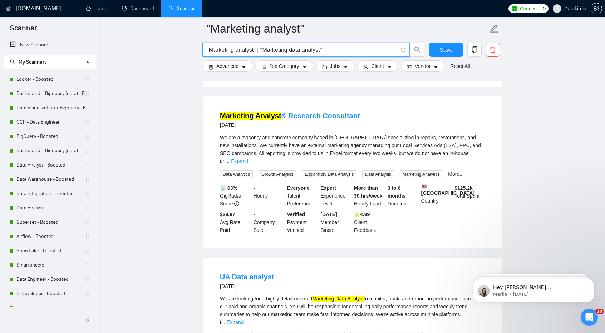
click at [259, 50] on input ""Marketing analyst" | "Marketing data analyst"" at bounding box center [302, 49] width 191 height 9
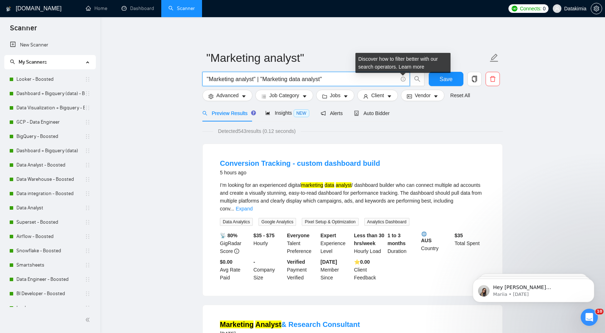
click at [405, 78] on span ""Marketing analyst" | "Marketing data analyst"" at bounding box center [305, 79] width 207 height 14
click at [404, 78] on icon "info-circle" at bounding box center [403, 79] width 5 height 5
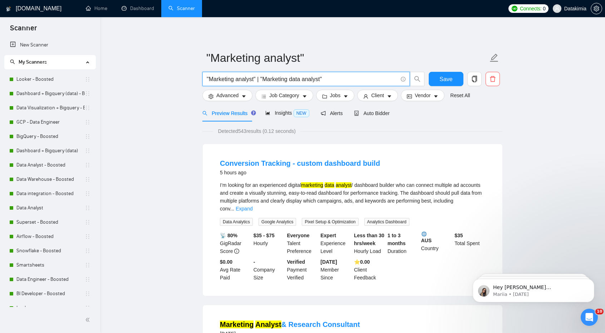
click at [377, 79] on input ""Marketing analyst" | "Marketing data analyst"" at bounding box center [302, 79] width 191 height 9
